Goal: Information Seeking & Learning: Find specific fact

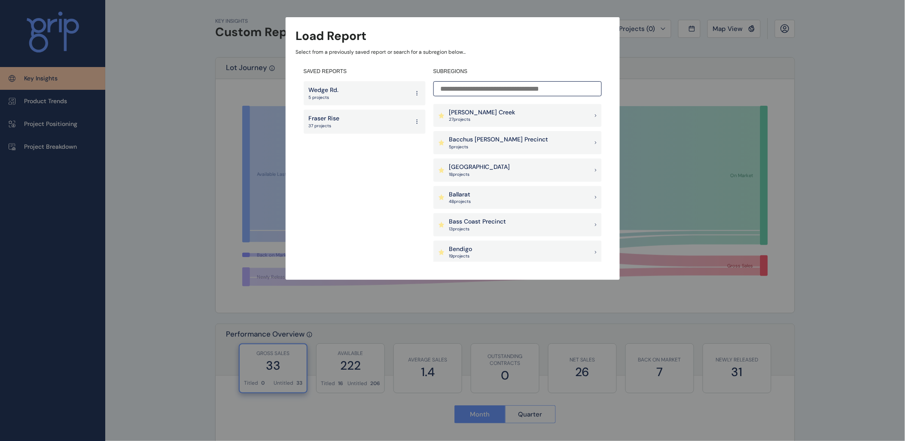
click at [464, 88] on input at bounding box center [517, 88] width 168 height 15
click at [470, 88] on input at bounding box center [517, 88] width 168 height 15
click at [475, 87] on input at bounding box center [517, 88] width 168 height 15
click at [474, 88] on input at bounding box center [517, 88] width 168 height 15
click at [475, 87] on input at bounding box center [517, 88] width 168 height 15
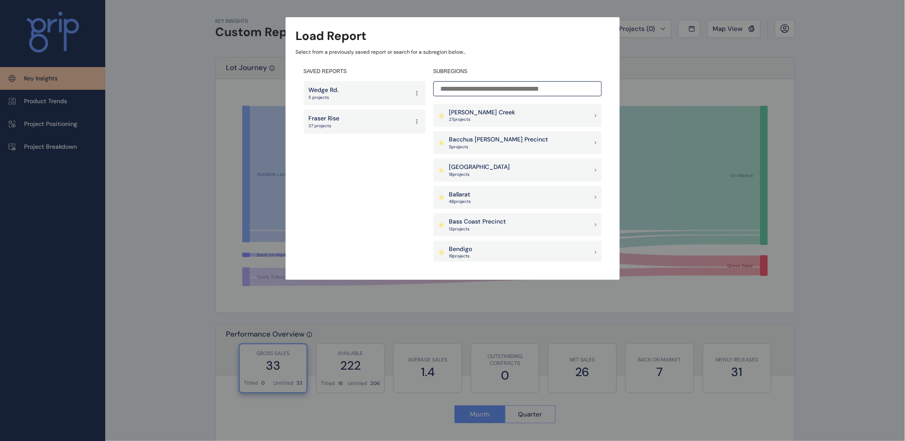
click at [460, 89] on input at bounding box center [517, 88] width 168 height 15
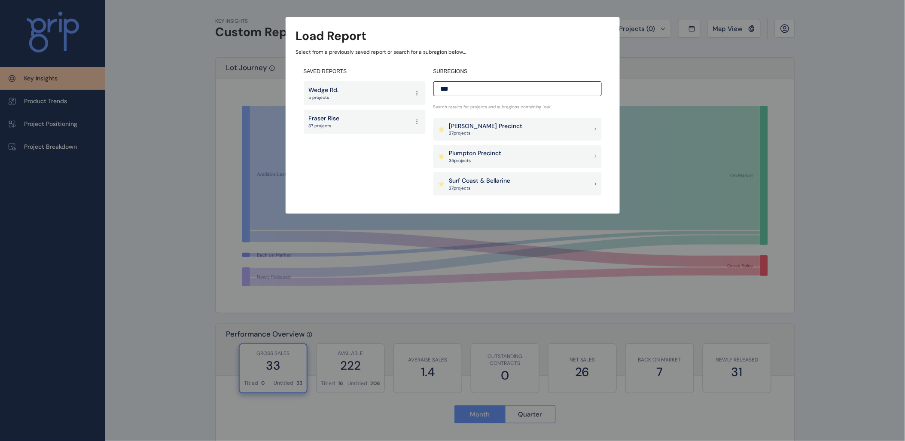
type input "***"
click at [487, 134] on p "27 project s" at bounding box center [485, 133] width 73 height 6
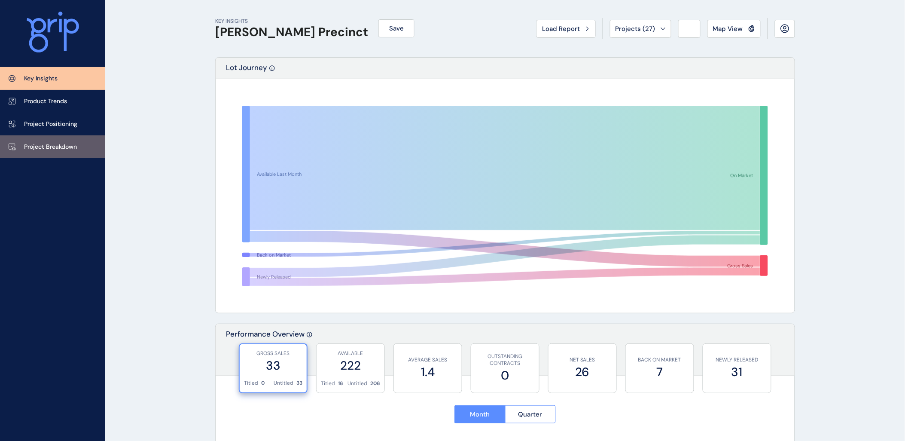
click at [66, 148] on p "Project Breakdown" at bounding box center [50, 147] width 53 height 9
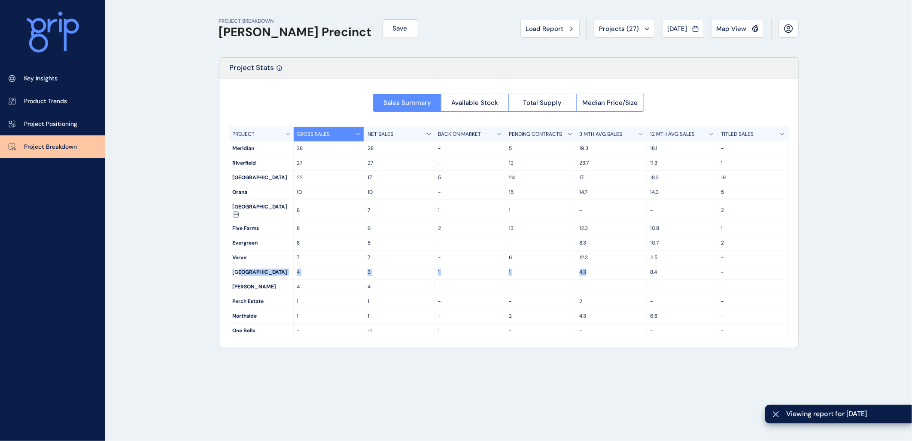
drag, startPoint x: 241, startPoint y: 263, endPoint x: 608, endPoint y: 265, distance: 367.2
click at [608, 265] on div "Oak Grove 4 3 1 1 4.3 8.4 -" at bounding box center [508, 272] width 559 height 15
click at [609, 268] on p "4.3" at bounding box center [612, 271] width 64 height 7
click at [538, 102] on span "Total Supply" at bounding box center [542, 102] width 39 height 9
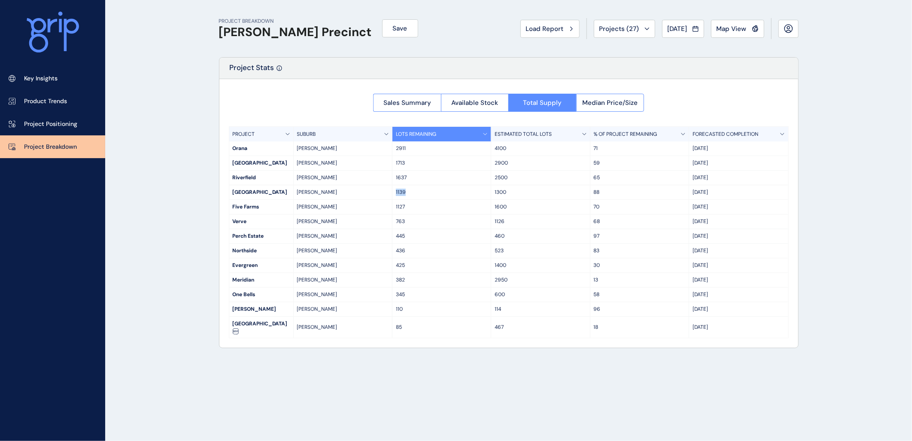
drag, startPoint x: 396, startPoint y: 191, endPoint x: 410, endPoint y: 191, distance: 13.7
click at [410, 191] on p "1139" at bounding box center [441, 192] width 91 height 7
